Goal: Check status

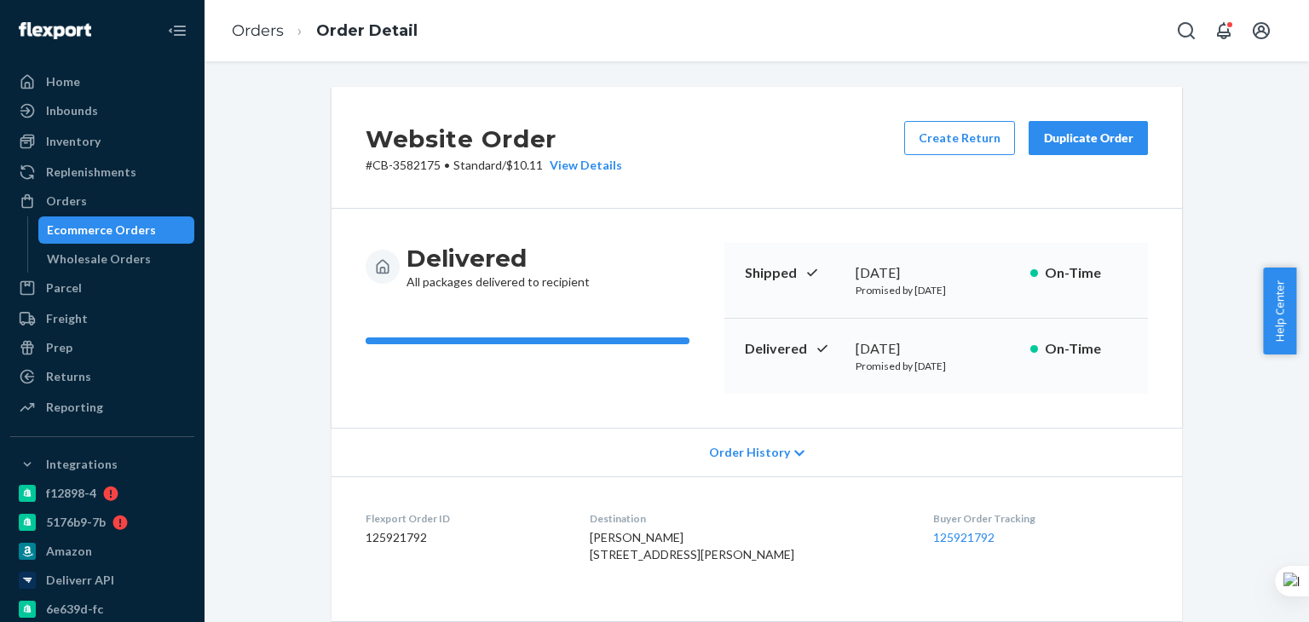
click at [300, 402] on div "Website Order # CB-3582175 • Standard / $10.11 View Details Create Return Dupli…" at bounding box center [756, 593] width 1079 height 1012
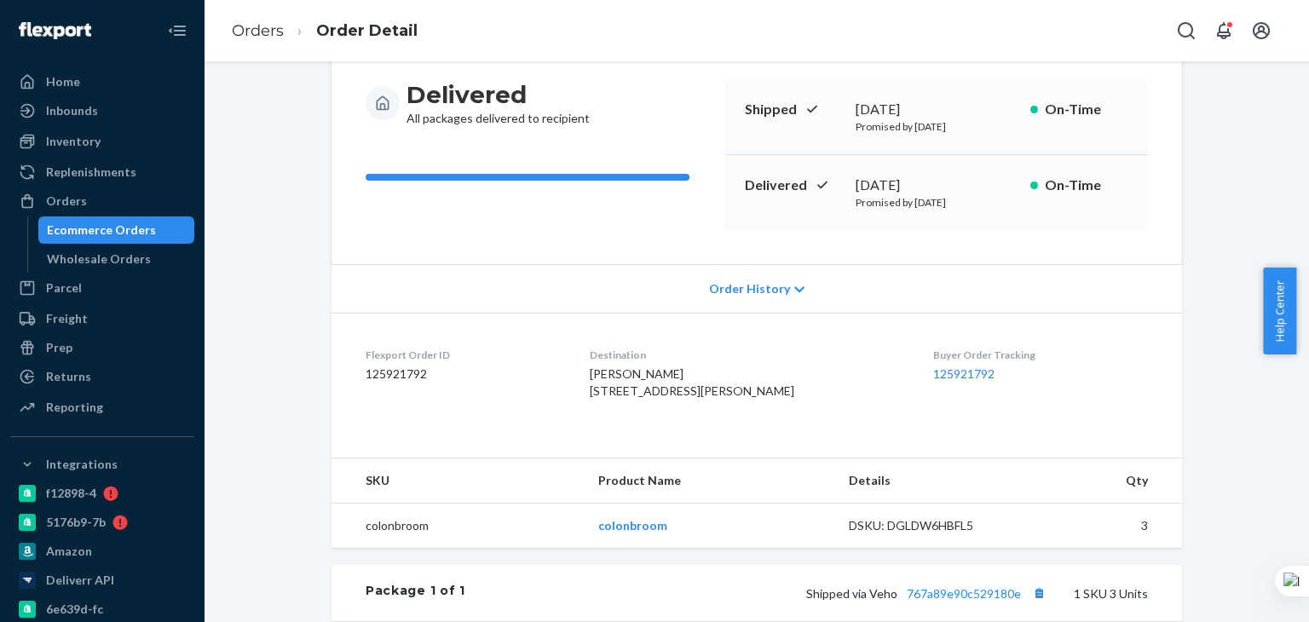
scroll to position [256, 0]
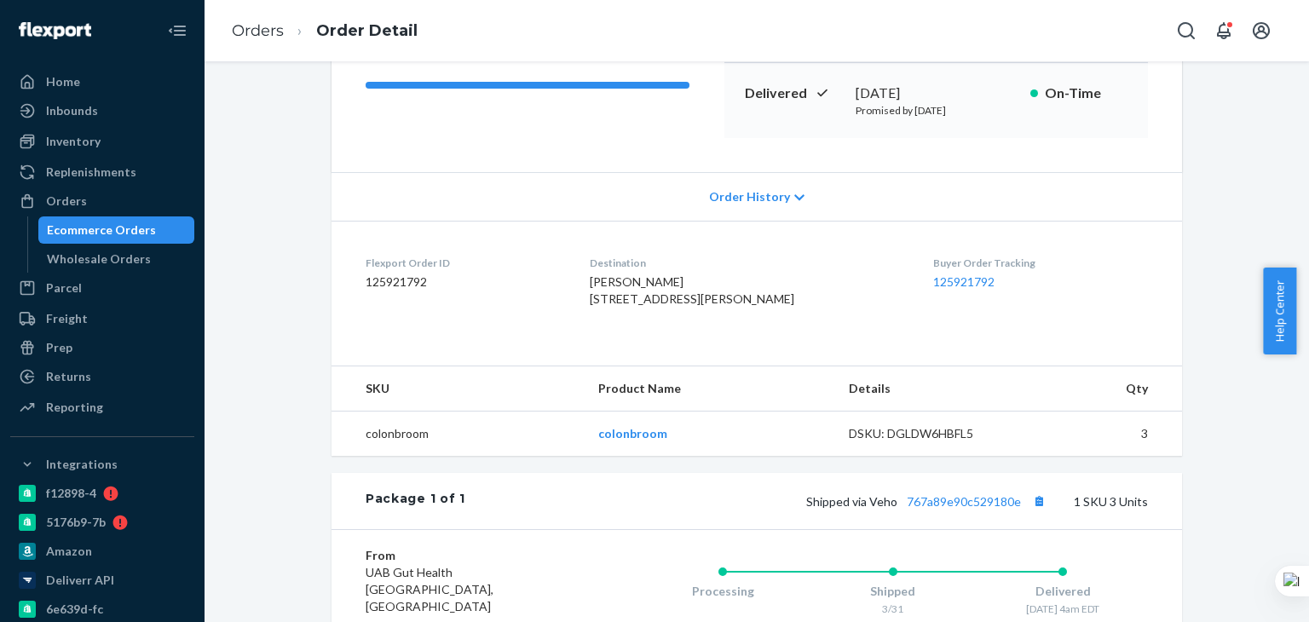
click at [307, 383] on div "Website Order # CB-3582175 • Standard / $10.11 View Details Create Return Dupli…" at bounding box center [756, 337] width 1079 height 1012
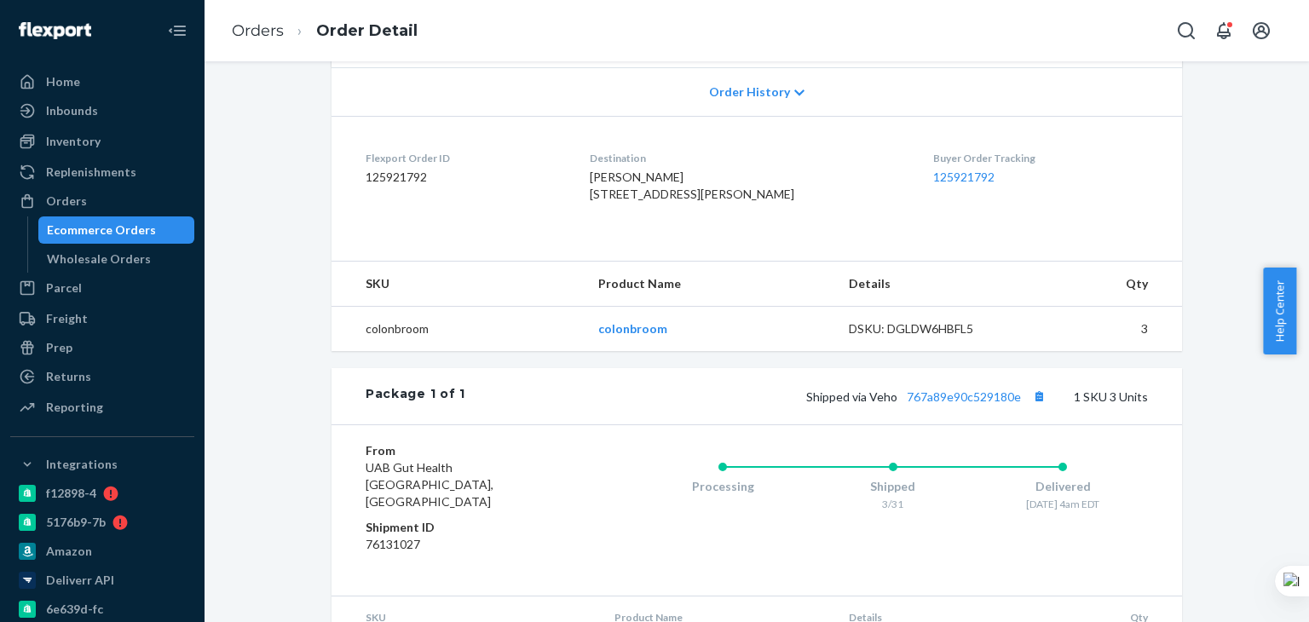
scroll to position [392, 0]
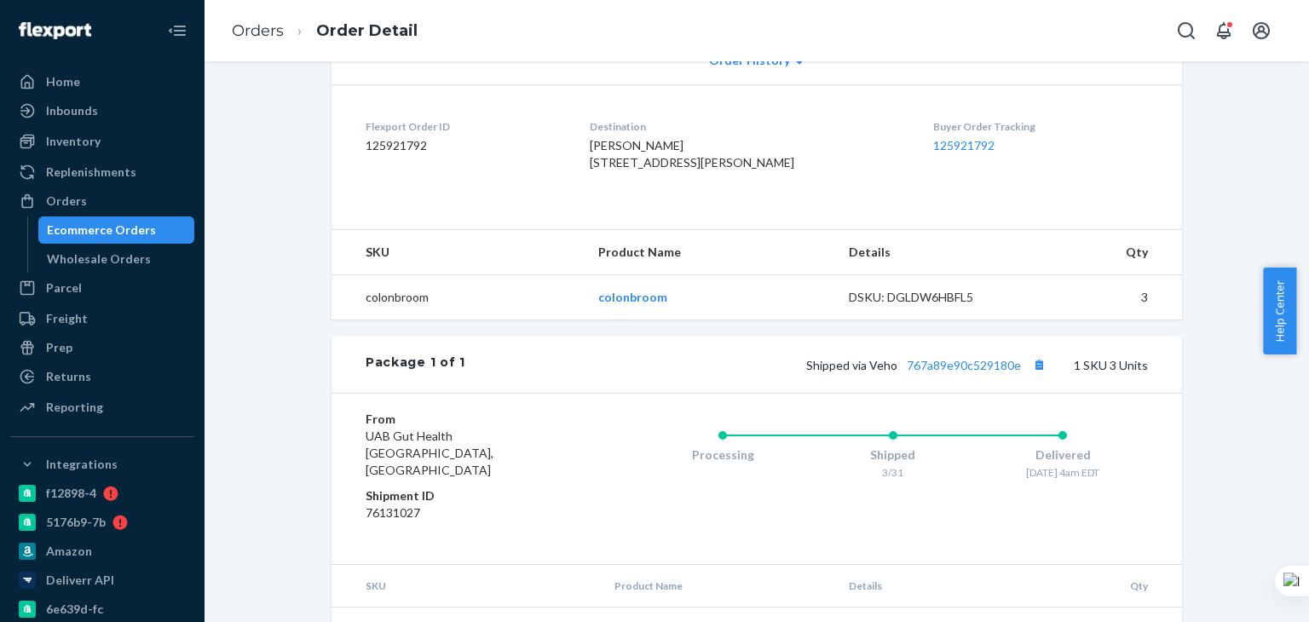
click at [290, 415] on div "Website Order # CB-3582175 • Standard / $10.11 View Details Create Return Dupli…" at bounding box center [756, 201] width 1079 height 1012
click at [267, 378] on div "Website Order # CB-3582175 • Standard / $10.11 View Details Create Return Dupli…" at bounding box center [756, 201] width 1079 height 1012
click at [280, 533] on div "Website Order # CB-3582175 • Standard / $10.11 View Details Create Return Dupli…" at bounding box center [756, 201] width 1079 height 1012
click at [272, 441] on div "Website Order # CB-3582175 • Standard / $10.11 View Details Create Return Dupli…" at bounding box center [756, 201] width 1079 height 1012
click at [271, 441] on div "Website Order # CB-3582175 • Standard / $10.11 View Details Create Return Dupli…" at bounding box center [756, 201] width 1079 height 1012
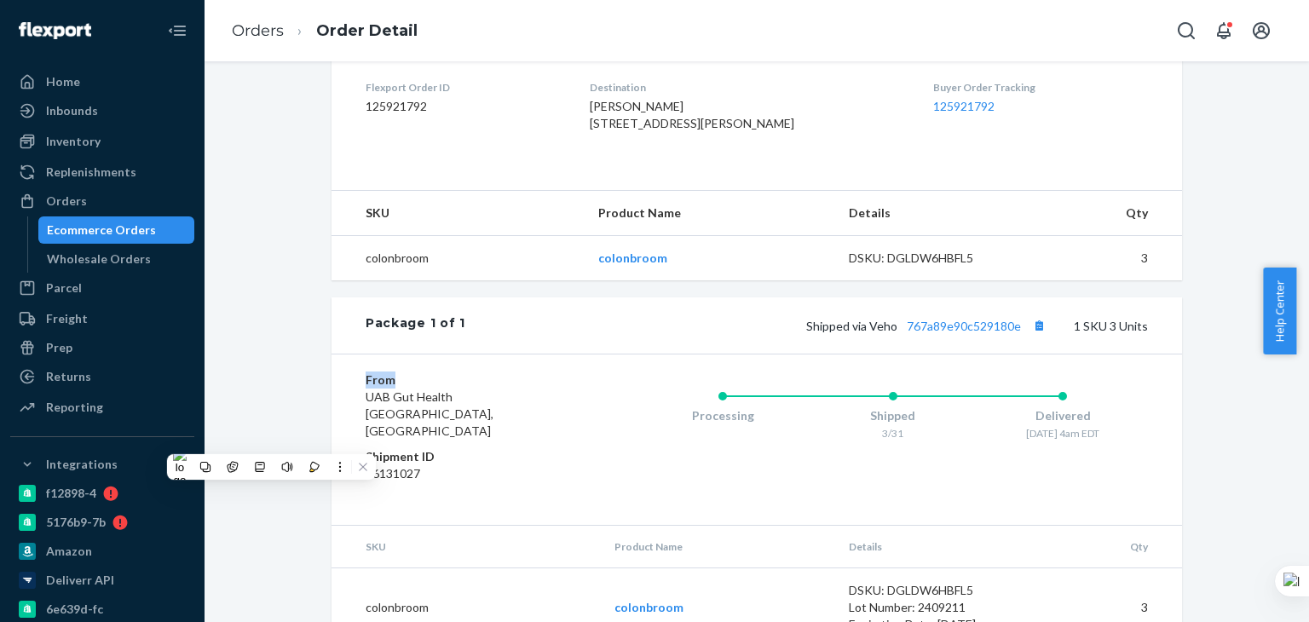
scroll to position [426, 0]
